Goal: Task Accomplishment & Management: Use online tool/utility

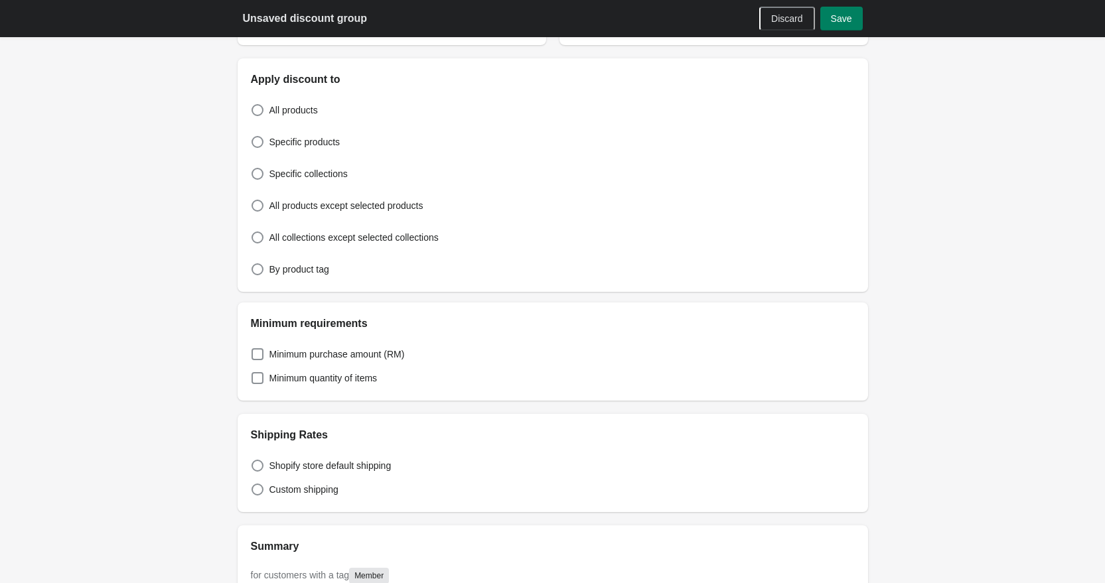
scroll to position [478, 0]
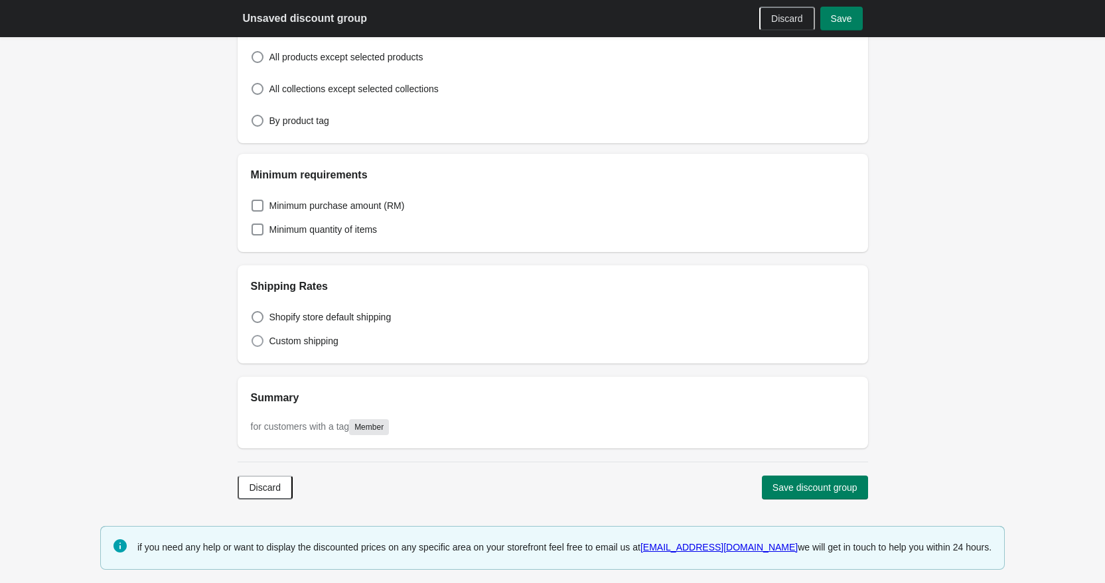
click at [270, 346] on span "Custom shipping" at bounding box center [304, 341] width 69 height 13
select select "*"
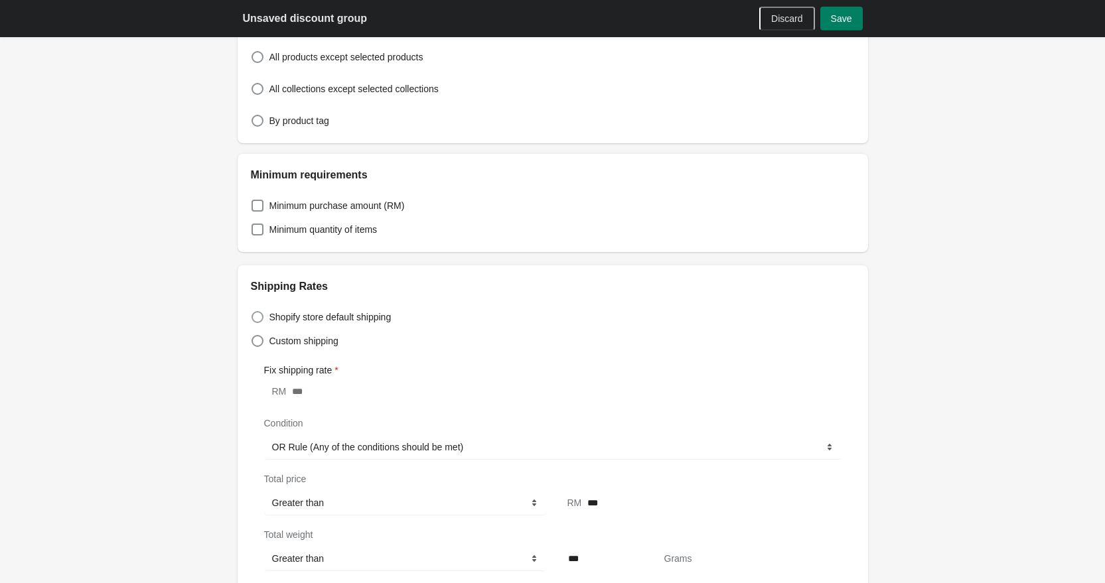
click at [291, 322] on span "Shopify store default shipping" at bounding box center [331, 317] width 122 height 13
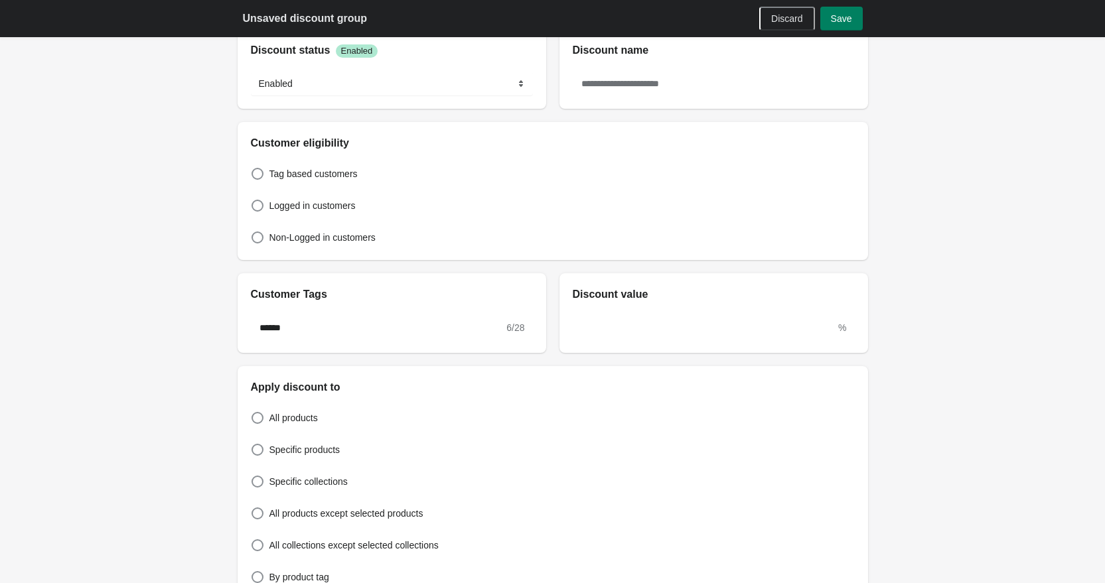
scroll to position [0, 0]
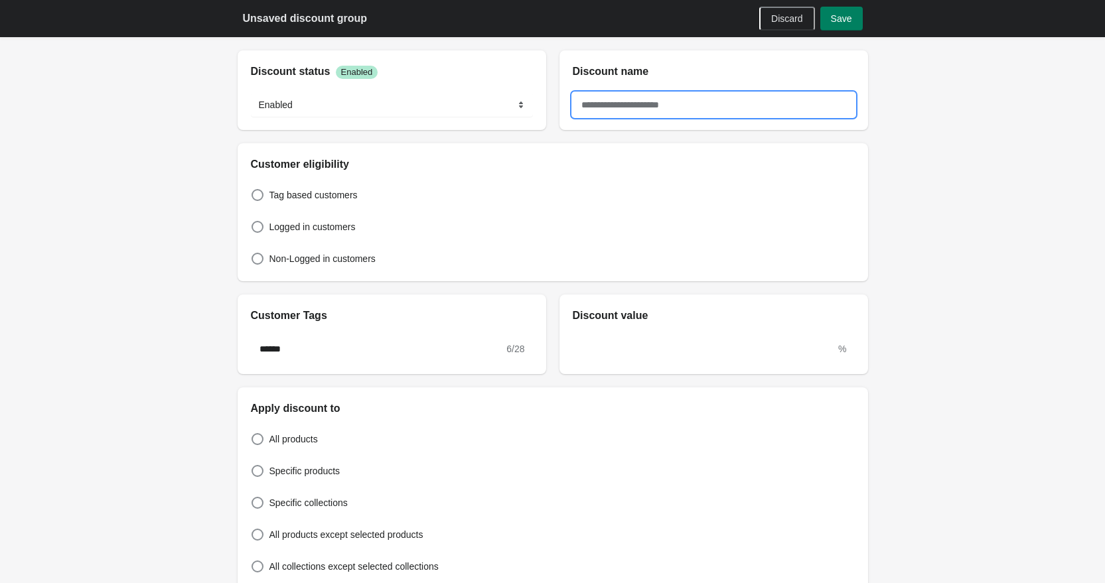
click at [663, 100] on input "text" at bounding box center [714, 105] width 282 height 24
click at [481, 102] on select "******* ********" at bounding box center [392, 105] width 282 height 24
click at [842, 32] on div "Unsaved discount group Discard Save" at bounding box center [553, 18] width 662 height 37
click at [844, 19] on span "Save" at bounding box center [841, 18] width 21 height 11
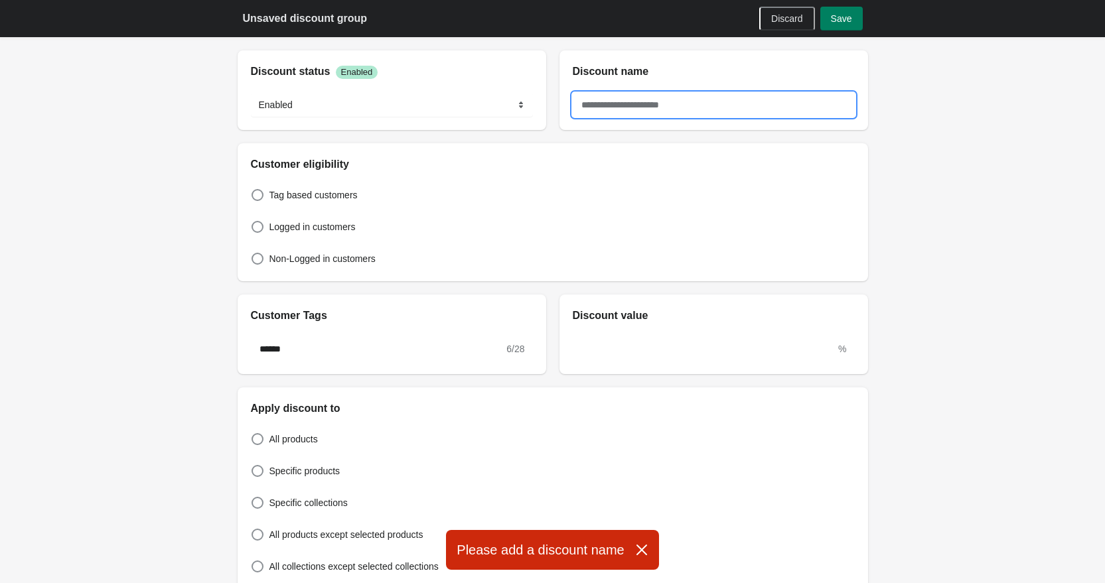
click at [649, 104] on input "text" at bounding box center [714, 105] width 282 height 24
type input "******"
click at [849, 21] on span "Save" at bounding box center [841, 18] width 21 height 11
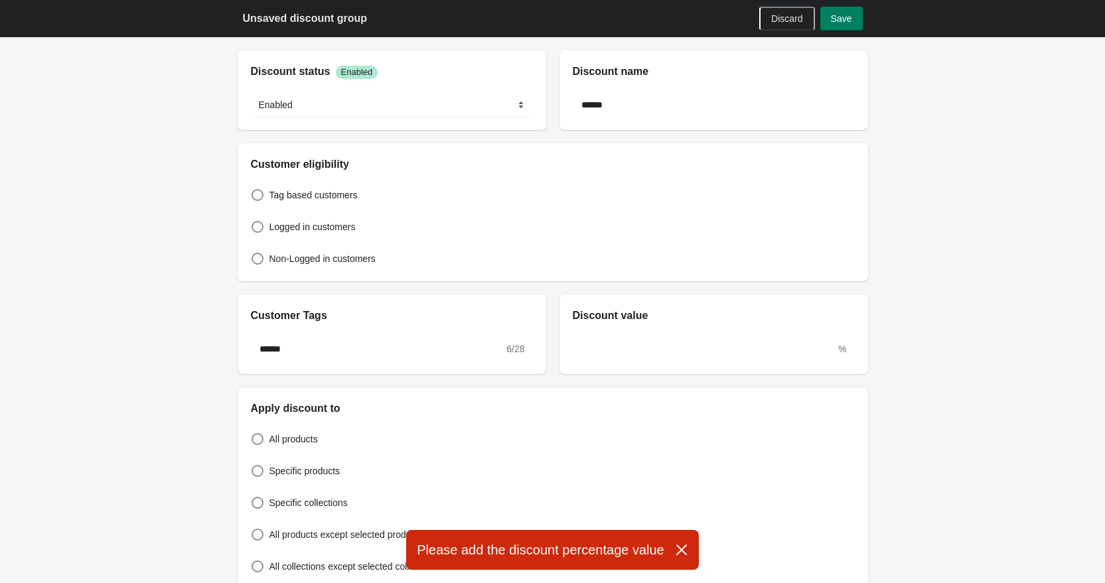
scroll to position [3, 0]
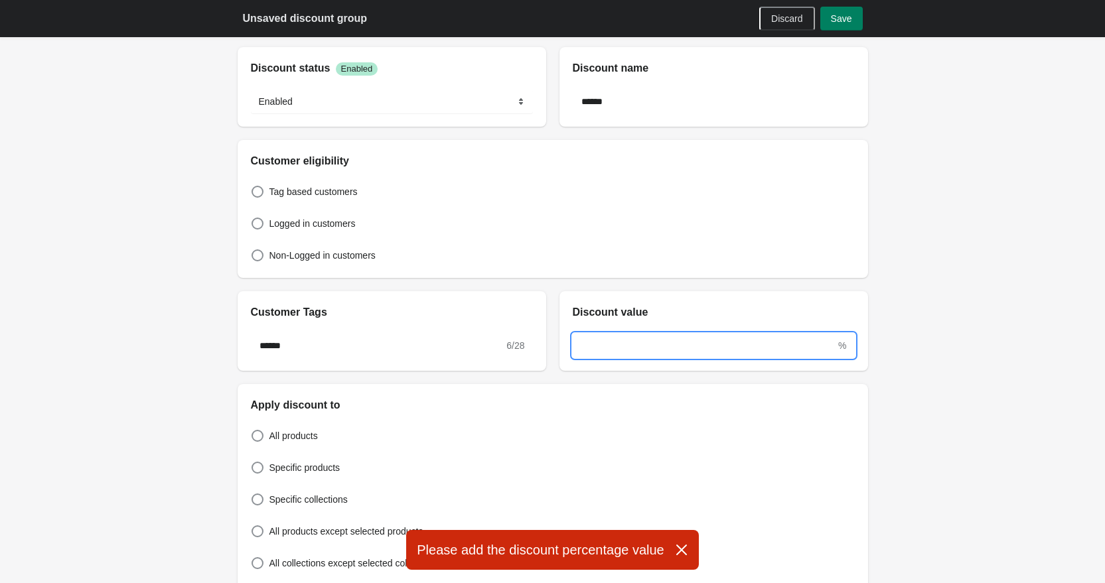
click at [644, 347] on input "text" at bounding box center [705, 346] width 264 height 24
type input "*"
click at [844, 17] on span "Save" at bounding box center [841, 18] width 21 height 11
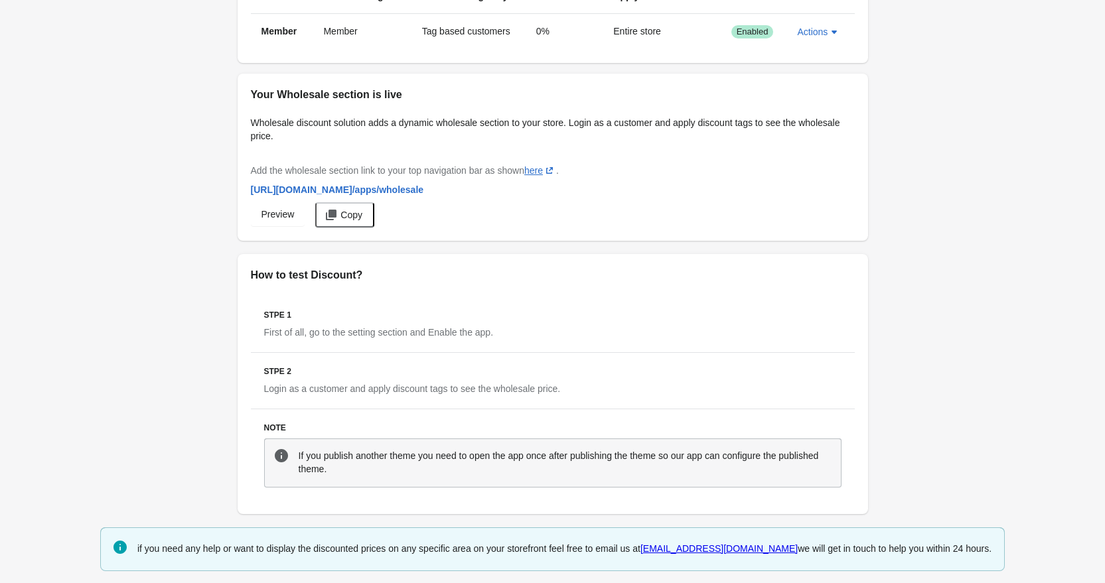
scroll to position [114, 0]
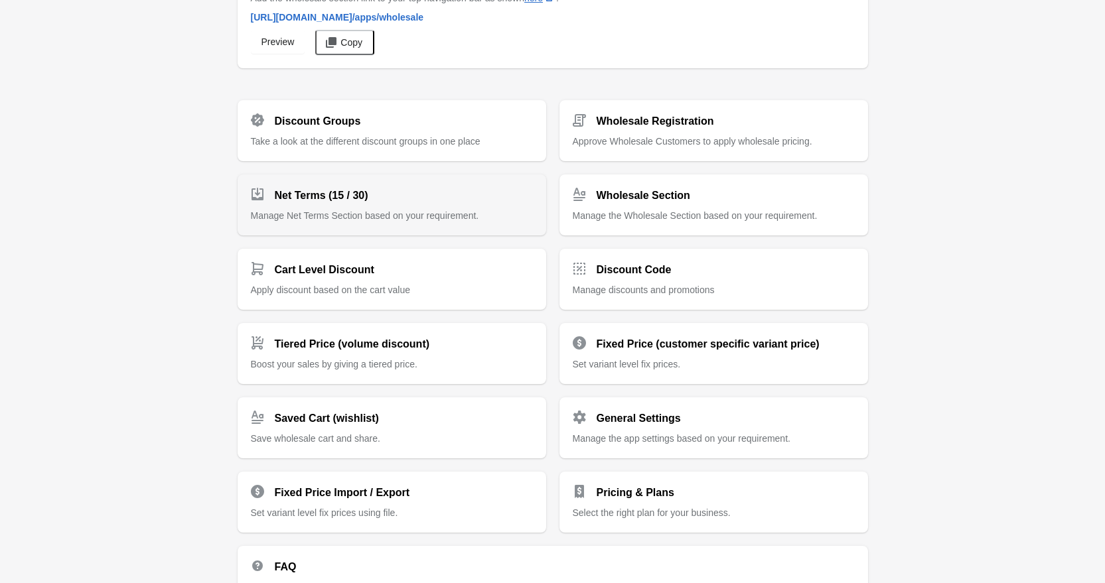
scroll to position [113, 0]
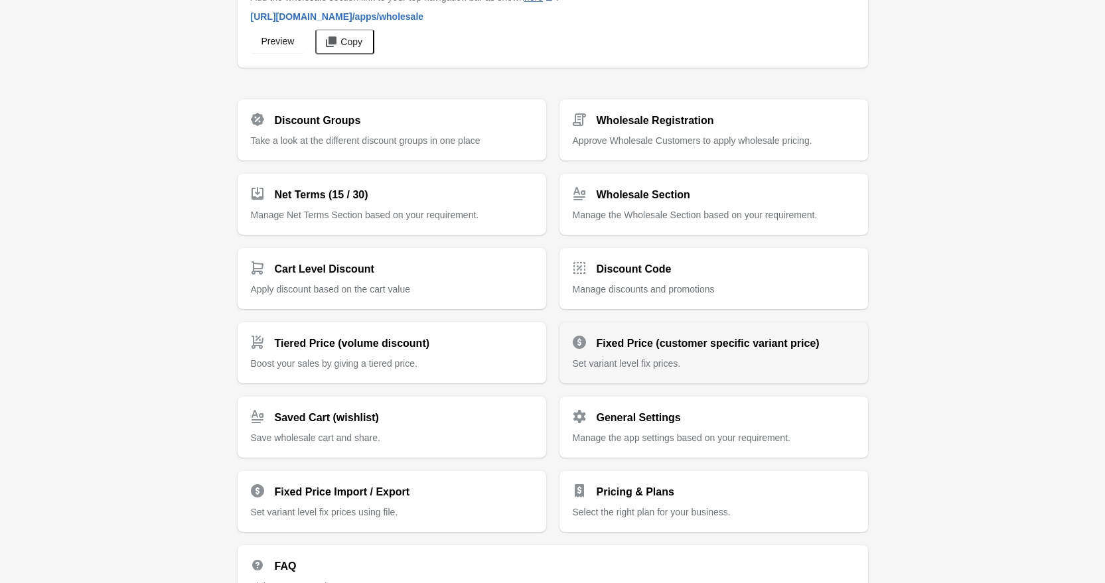
click at [665, 358] on span "Set variant level fix prices." at bounding box center [627, 363] width 108 height 11
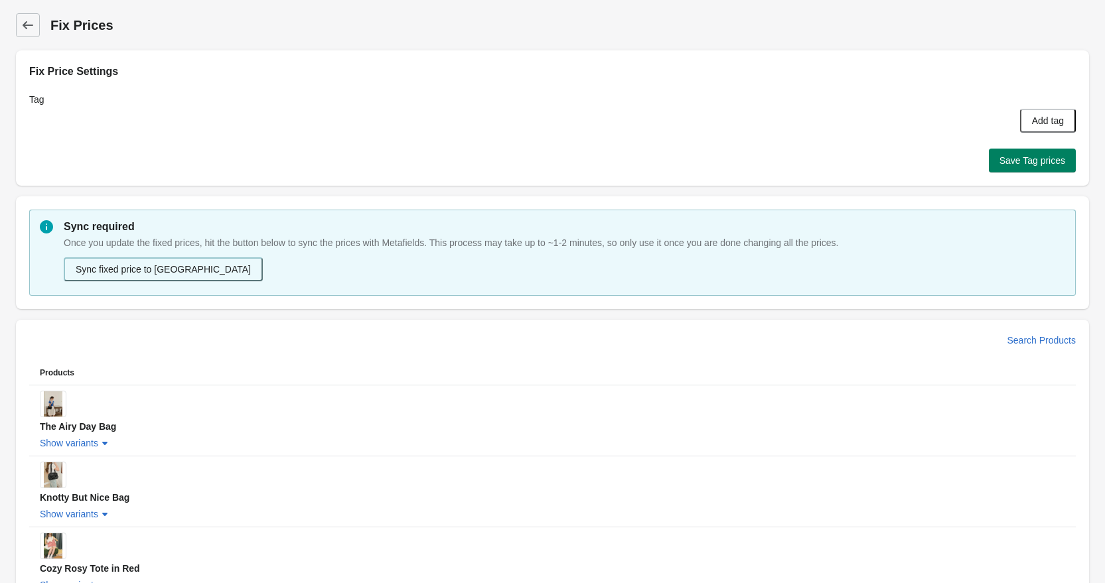
scroll to position [4, 0]
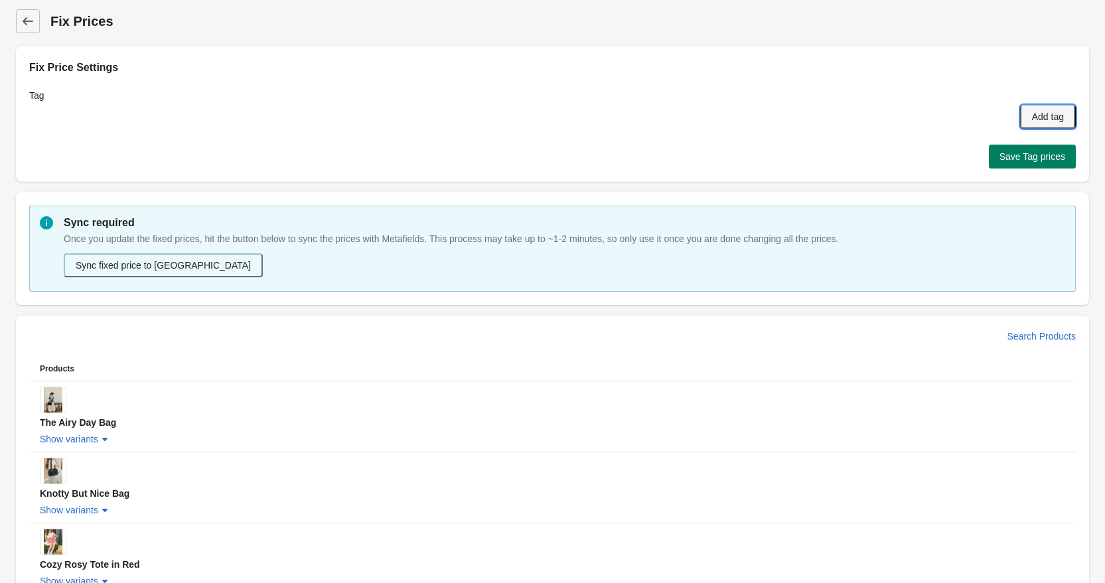
click at [1053, 117] on span "Add tag" at bounding box center [1048, 117] width 32 height 11
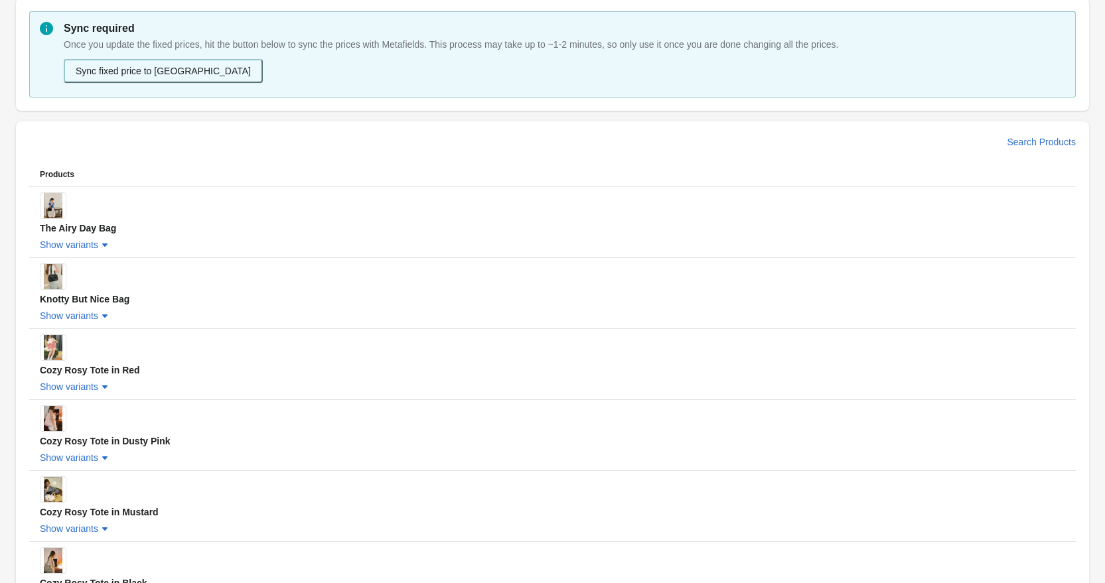
scroll to position [300, 0]
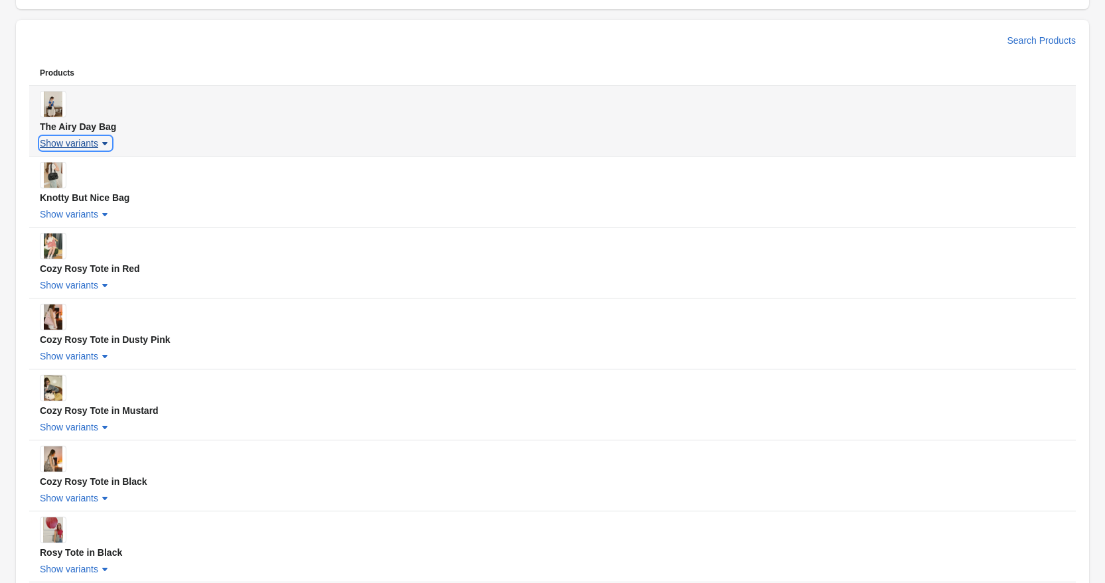
click at [57, 142] on span "Show variants" at bounding box center [69, 143] width 58 height 11
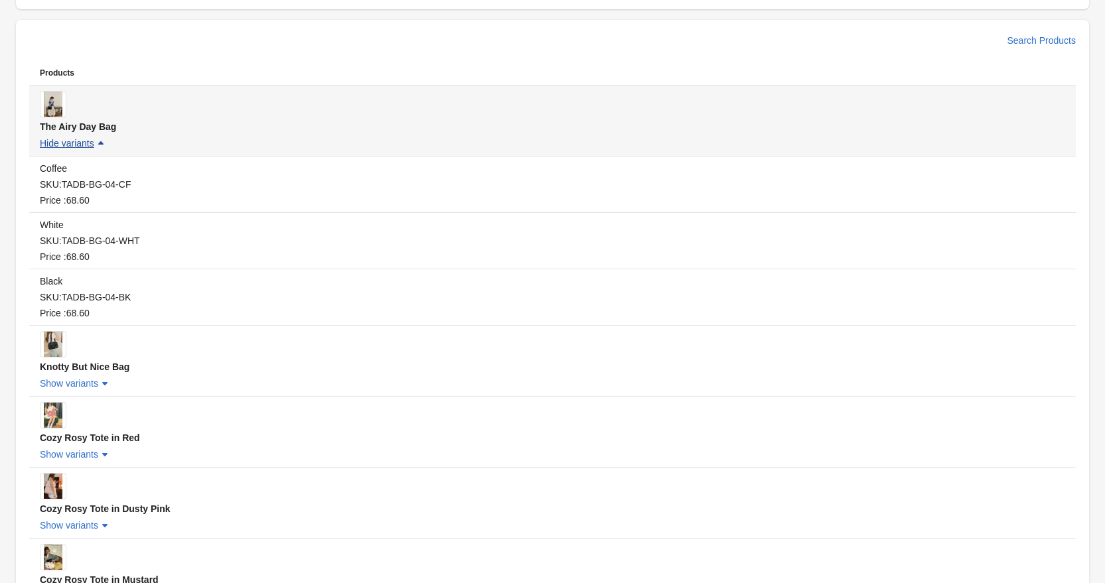
click at [96, 140] on icon "button" at bounding box center [100, 143] width 13 height 13
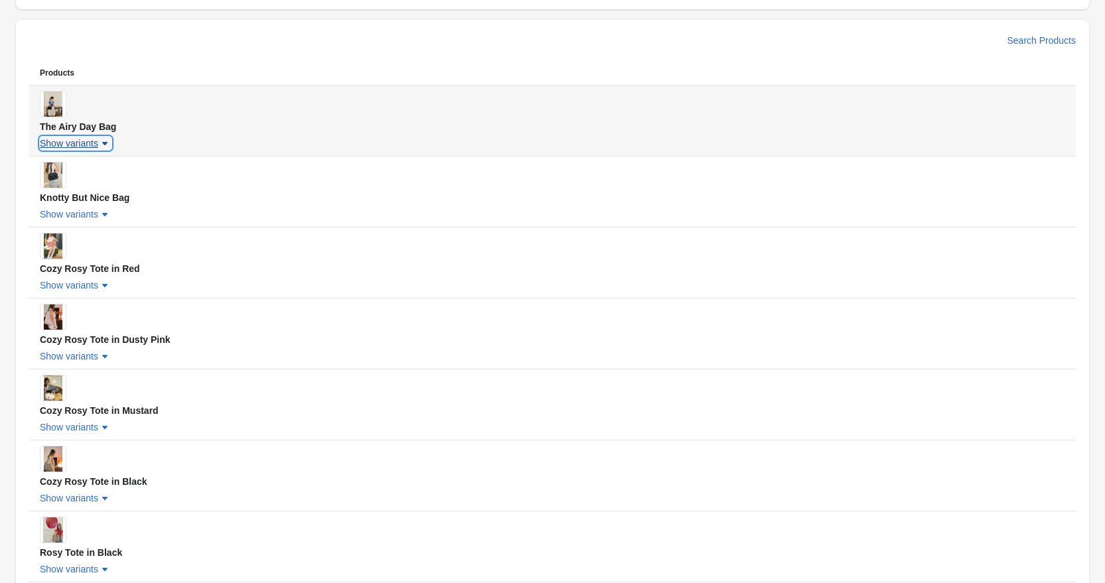
click at [48, 131] on button "Show variants" at bounding box center [76, 143] width 82 height 24
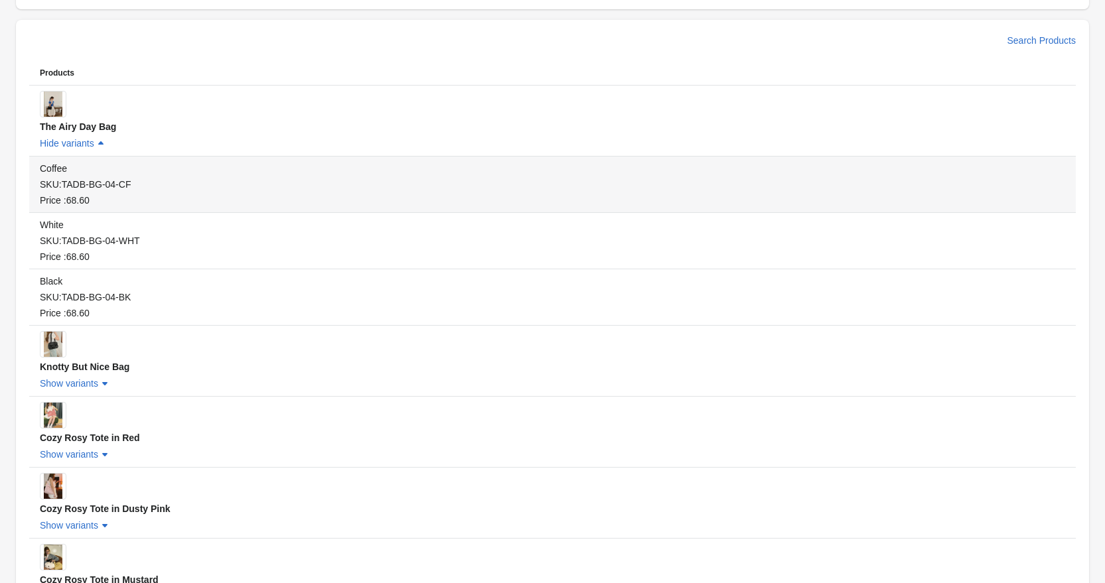
click at [81, 188] on div "SKU: TADB-BG-04-CF" at bounding box center [553, 184] width 1026 height 13
click at [124, 200] on div "Price : 68.60" at bounding box center [553, 200] width 1026 height 13
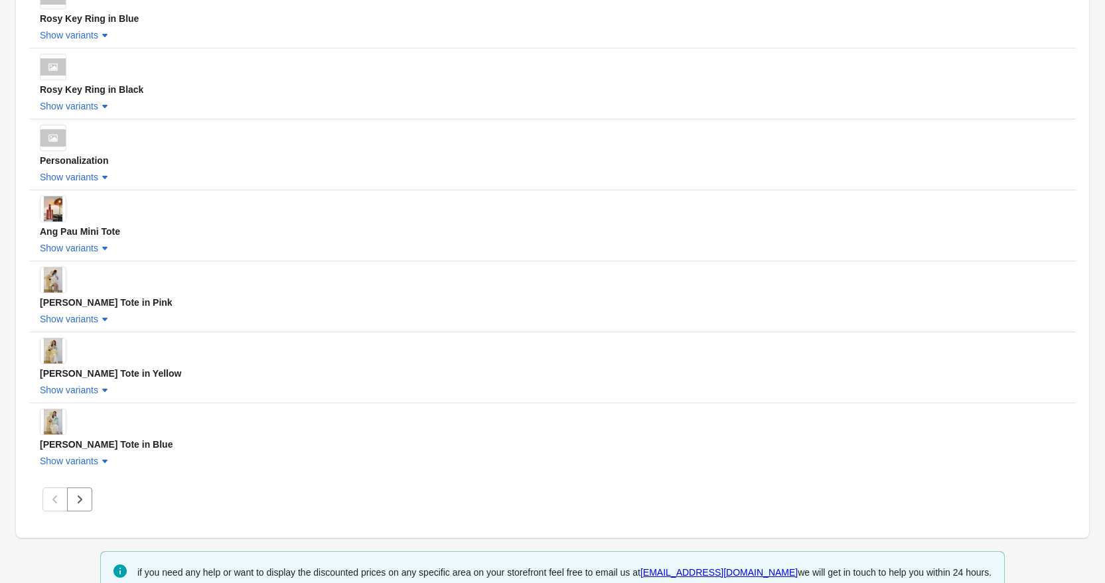
scroll to position [1881, 0]
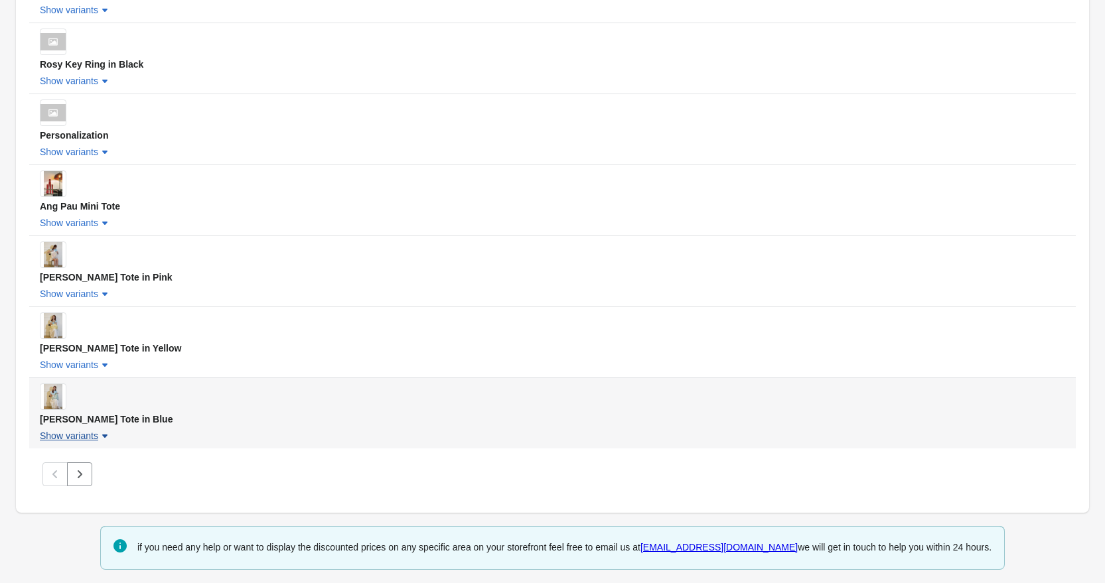
click at [90, 433] on span "Show variants" at bounding box center [69, 436] width 58 height 11
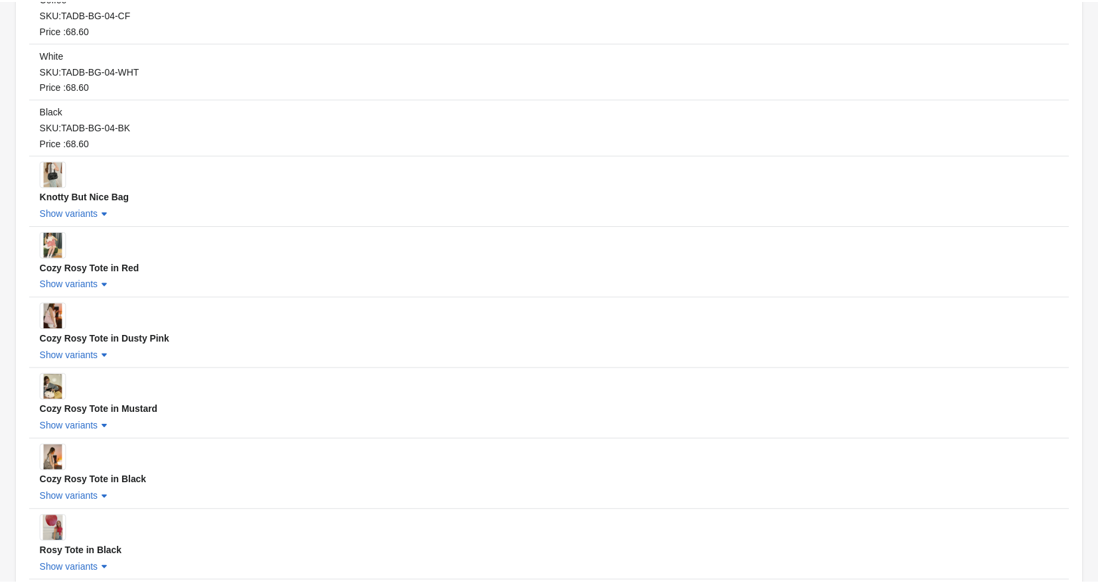
scroll to position [0, 0]
